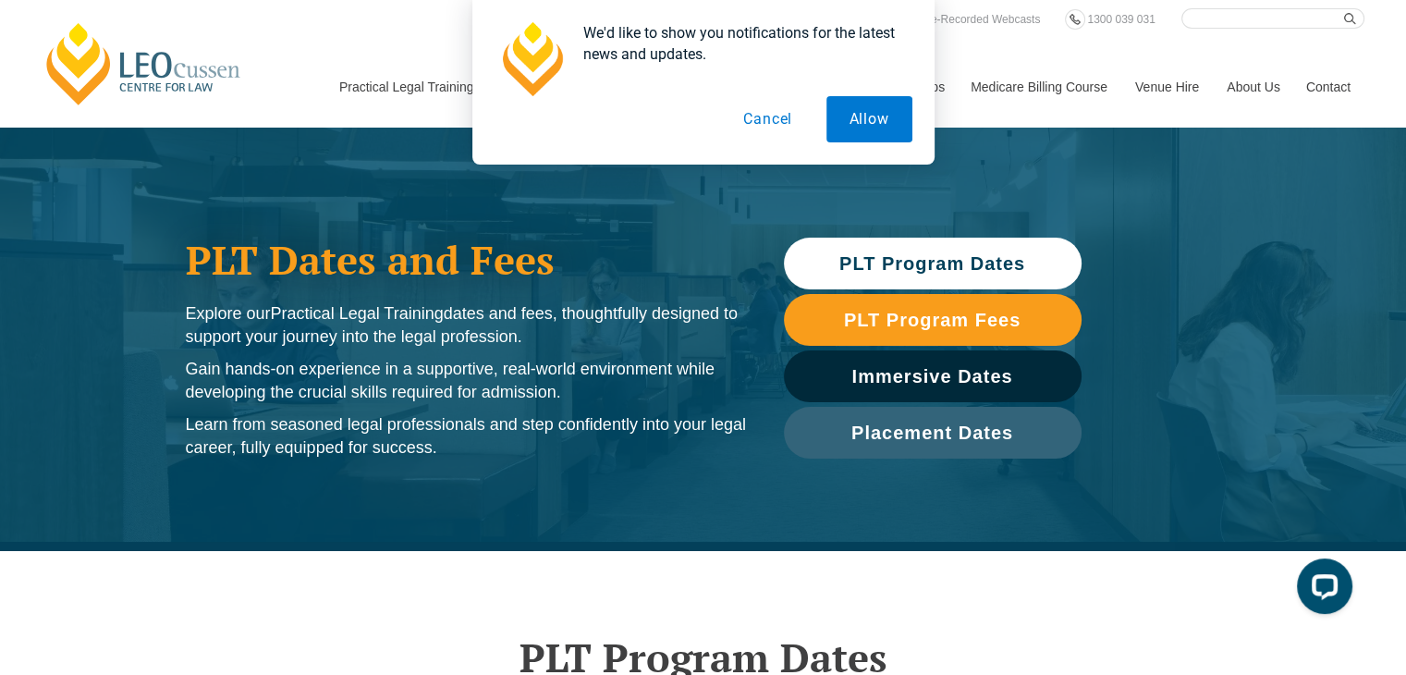
click at [765, 119] on button "Cancel" at bounding box center [767, 119] width 95 height 46
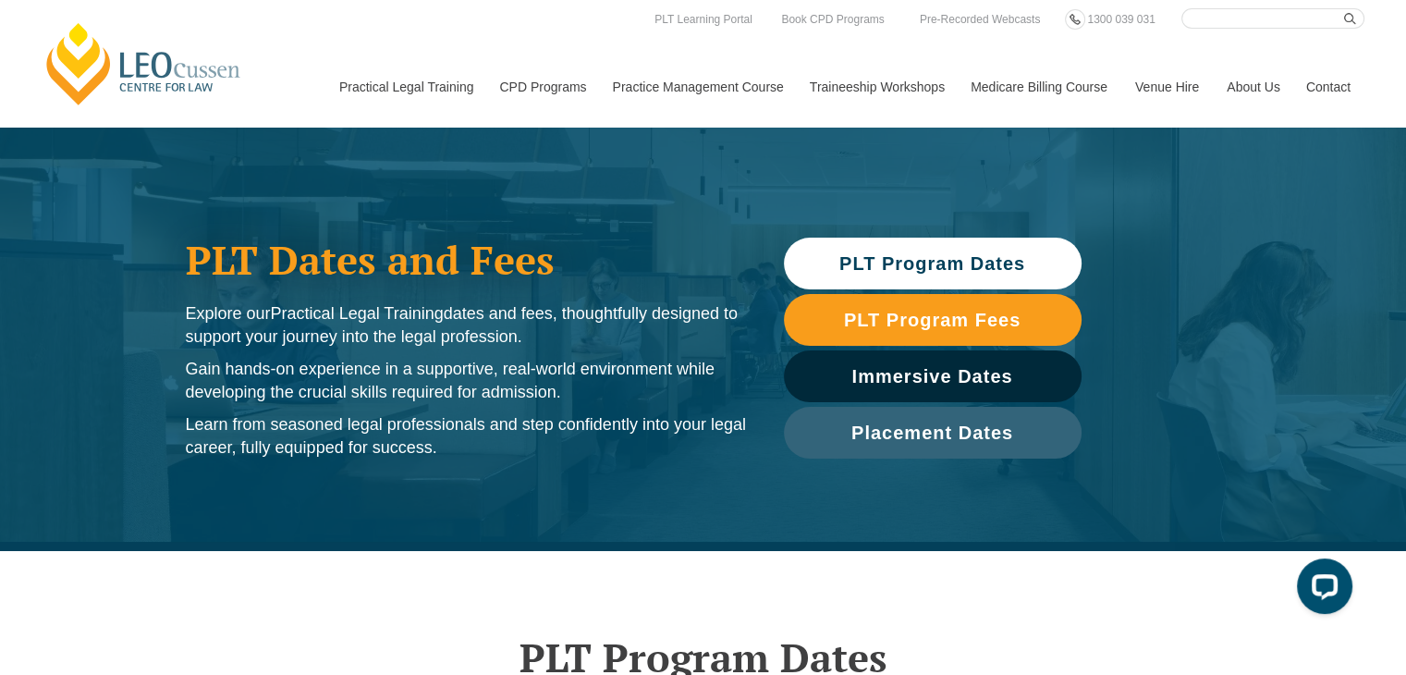
click at [854, 254] on span "PLT Program Dates" at bounding box center [932, 263] width 186 height 18
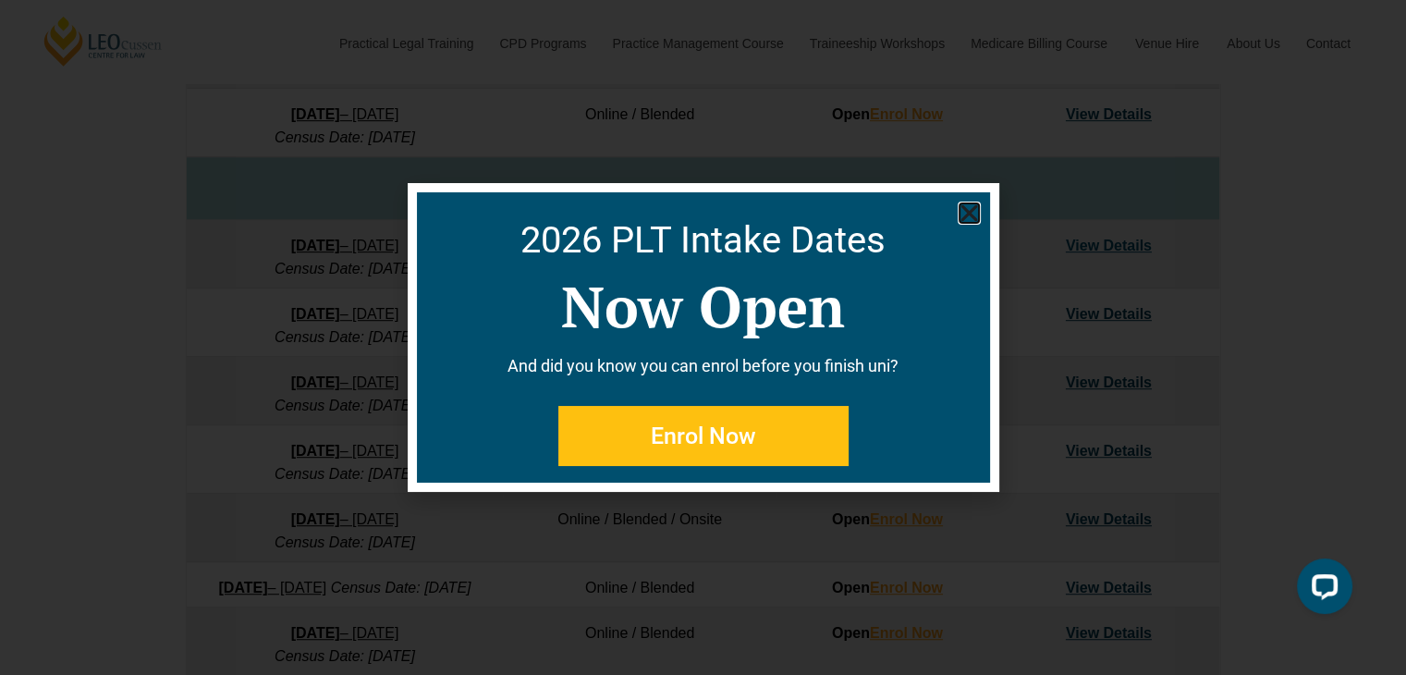
scroll to position [1069, 0]
click at [965, 213] on icon "Close" at bounding box center [969, 213] width 23 height 23
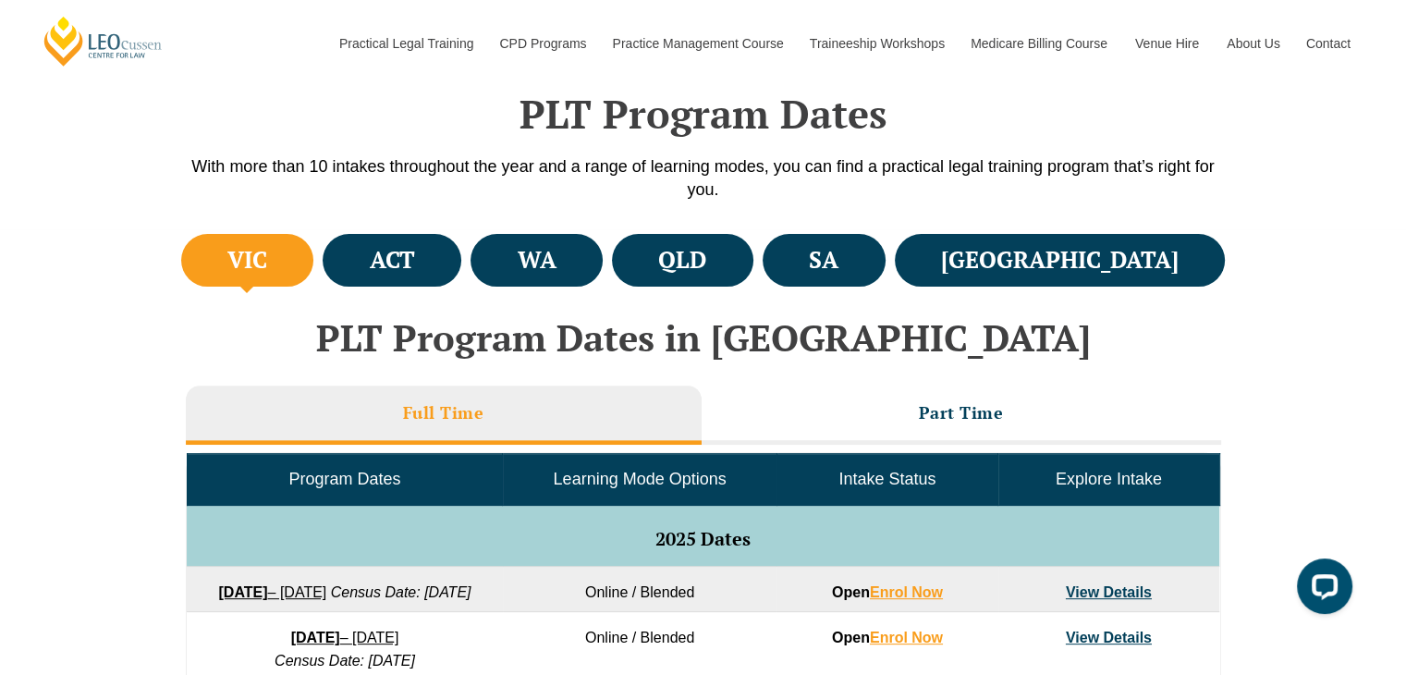
scroll to position [531, 0]
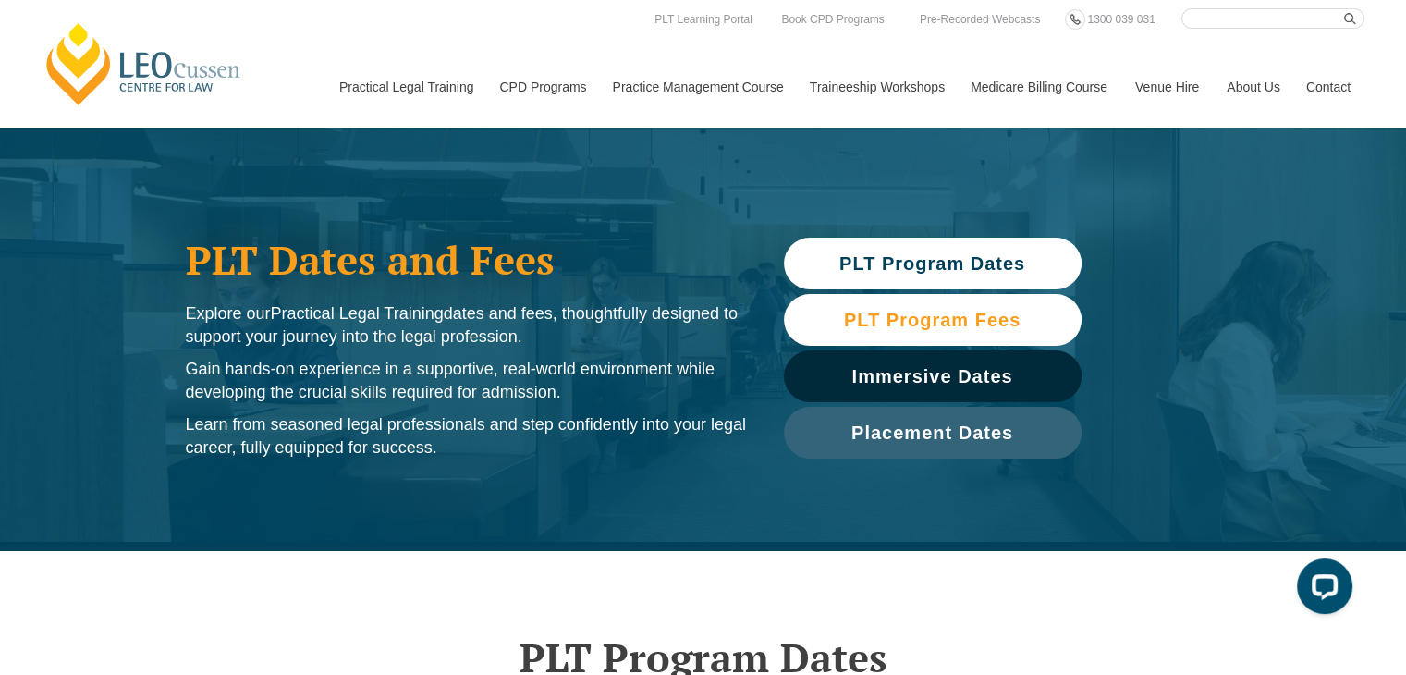
click at [877, 314] on span "PLT Program Fees" at bounding box center [932, 320] width 177 height 18
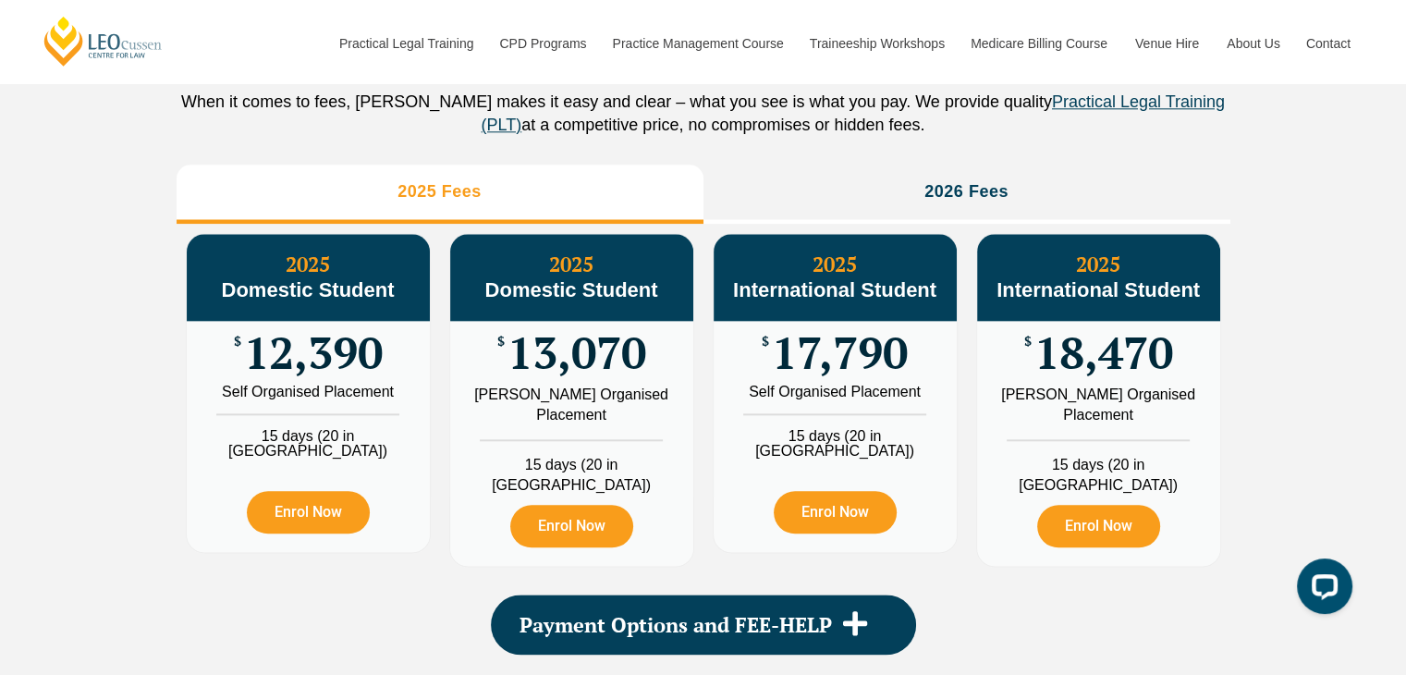
scroll to position [679, 0]
